Goal: Navigation & Orientation: Find specific page/section

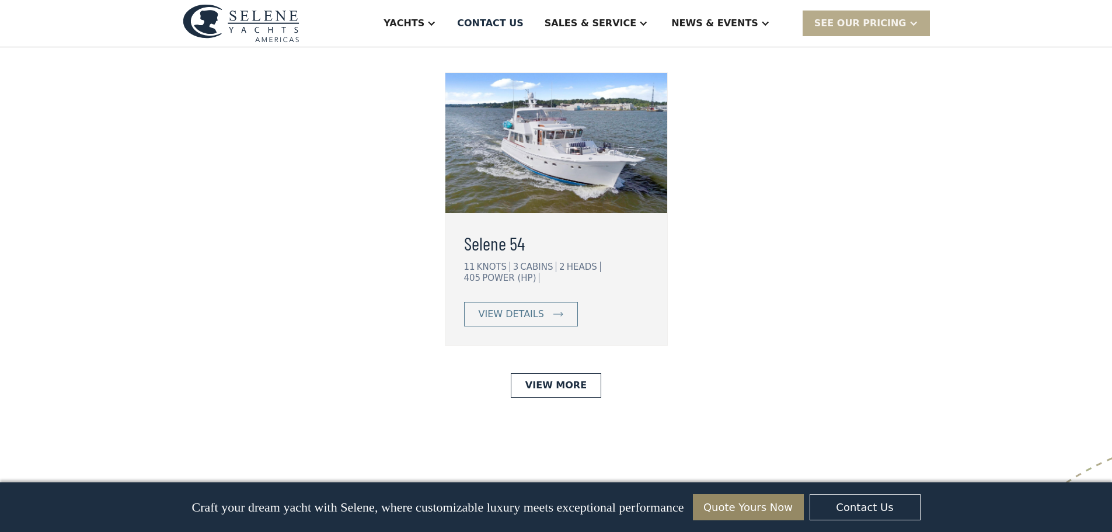
scroll to position [3018, 0]
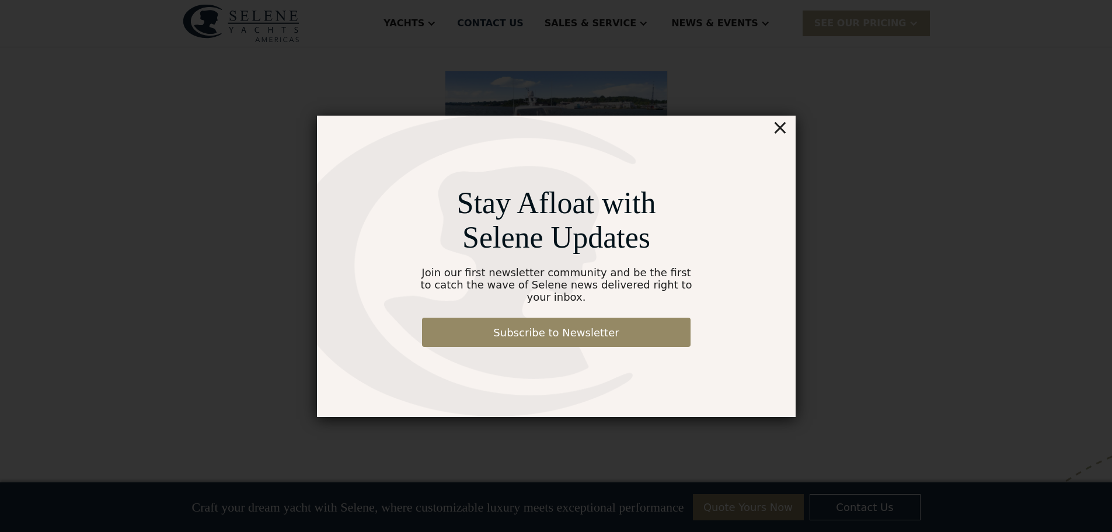
drag, startPoint x: 783, startPoint y: 133, endPoint x: 752, endPoint y: 133, distance: 30.9
click at [782, 133] on div "×" at bounding box center [779, 127] width 17 height 23
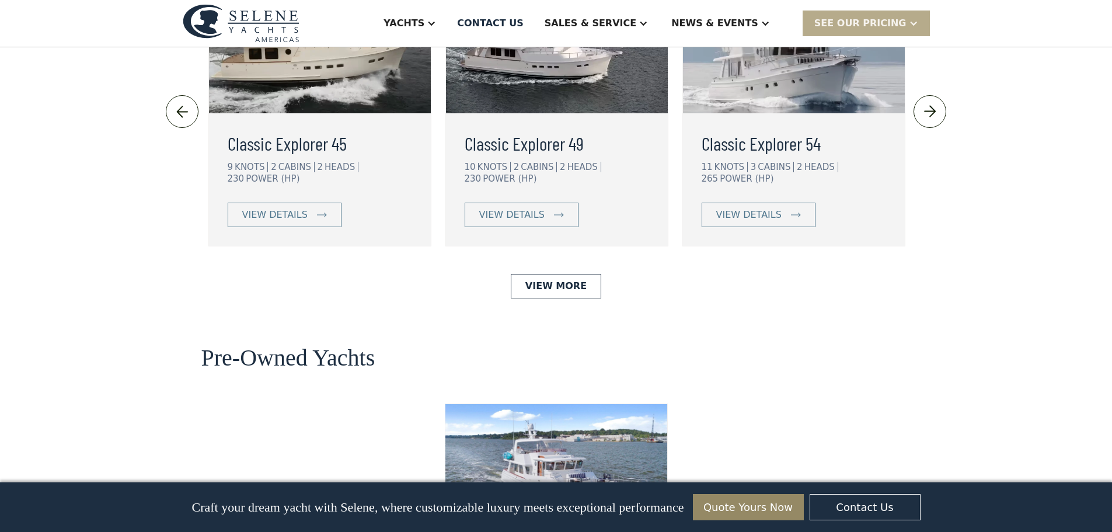
scroll to position [2785, 0]
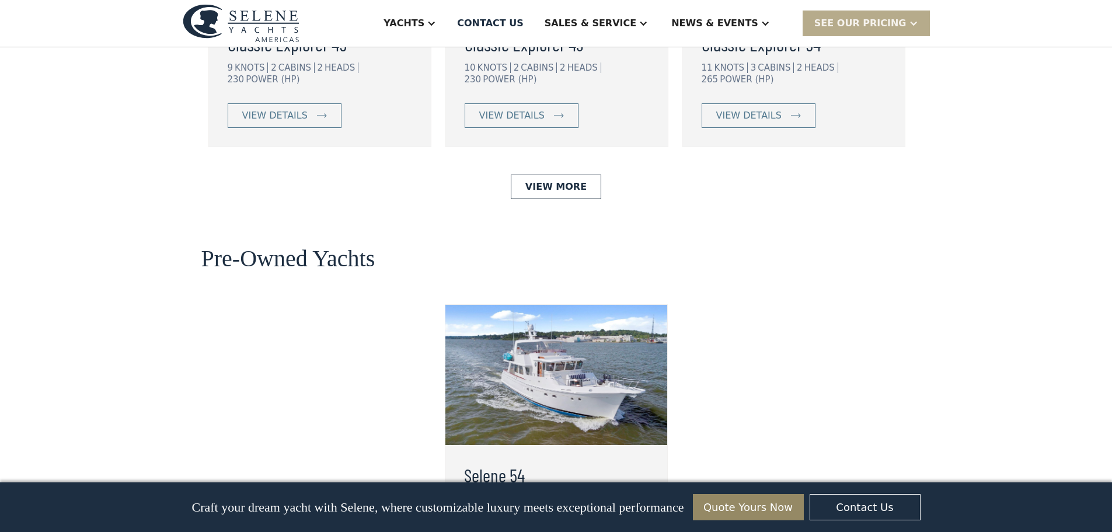
click at [549, 315] on img at bounding box center [556, 375] width 222 height 140
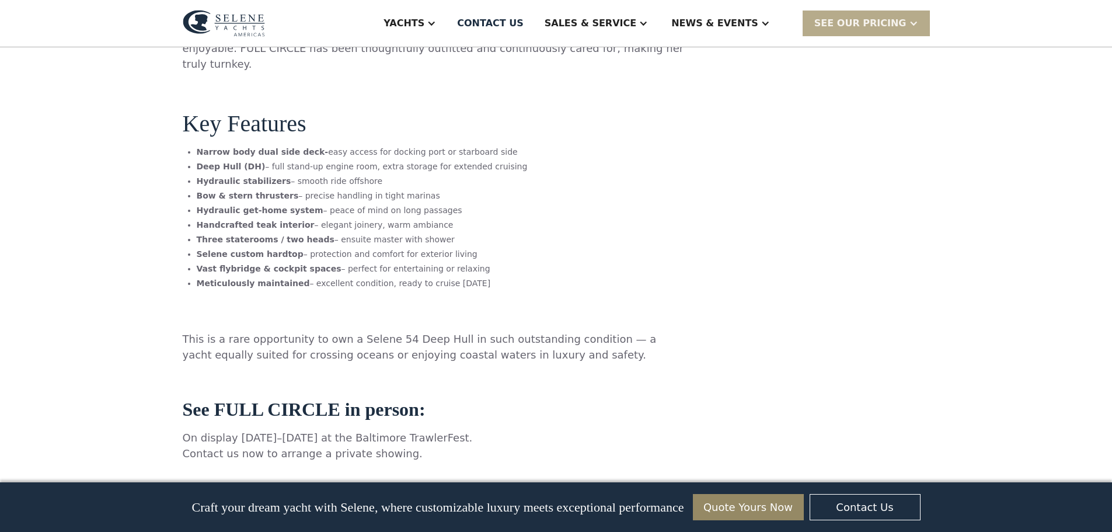
scroll to position [818, 0]
